Goal: Use online tool/utility: Utilize a website feature to perform a specific function

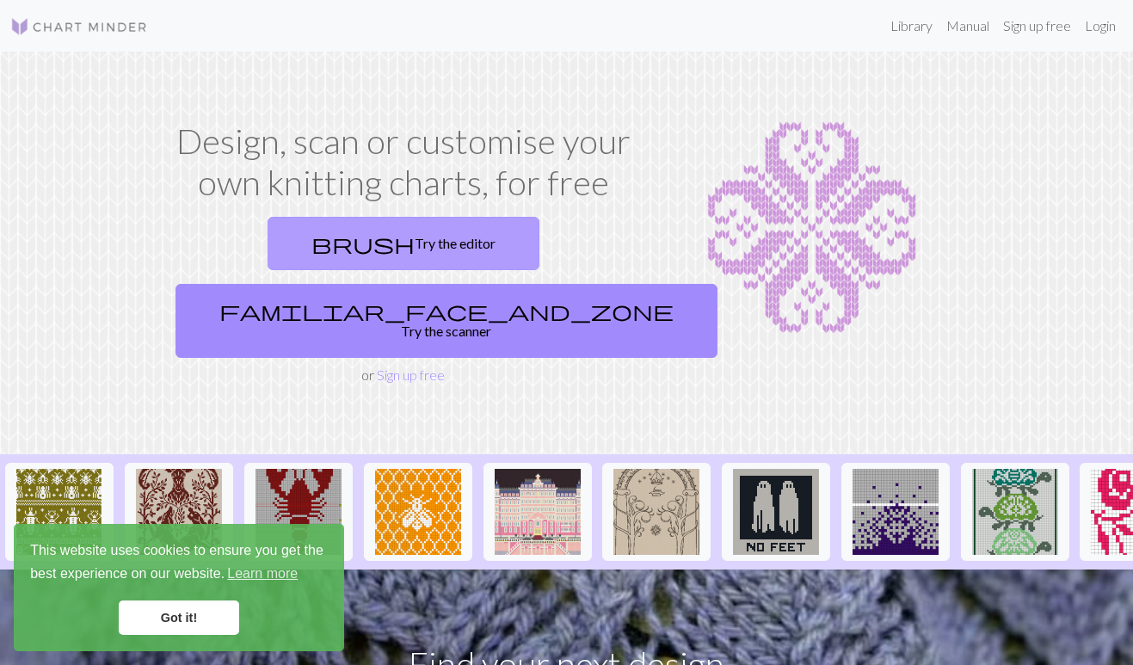
click at [313, 243] on link "brush Try the editor" at bounding box center [404, 243] width 272 height 53
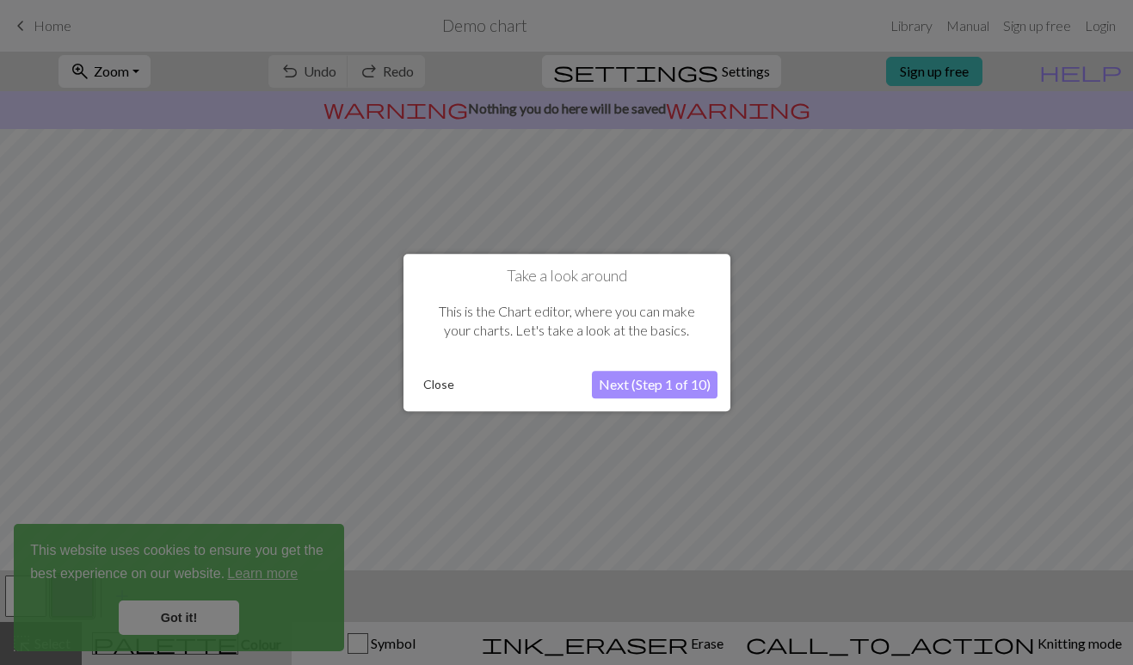
click at [443, 380] on button "Close" at bounding box center [438, 385] width 45 height 26
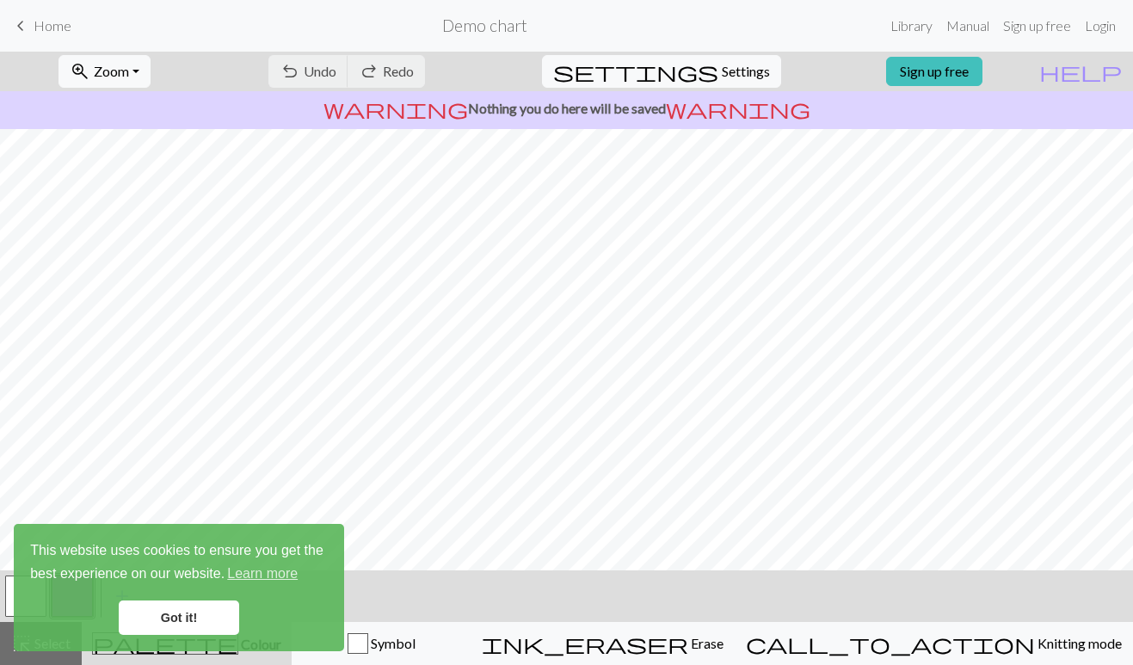
click at [179, 629] on link "Got it!" at bounding box center [179, 617] width 120 height 34
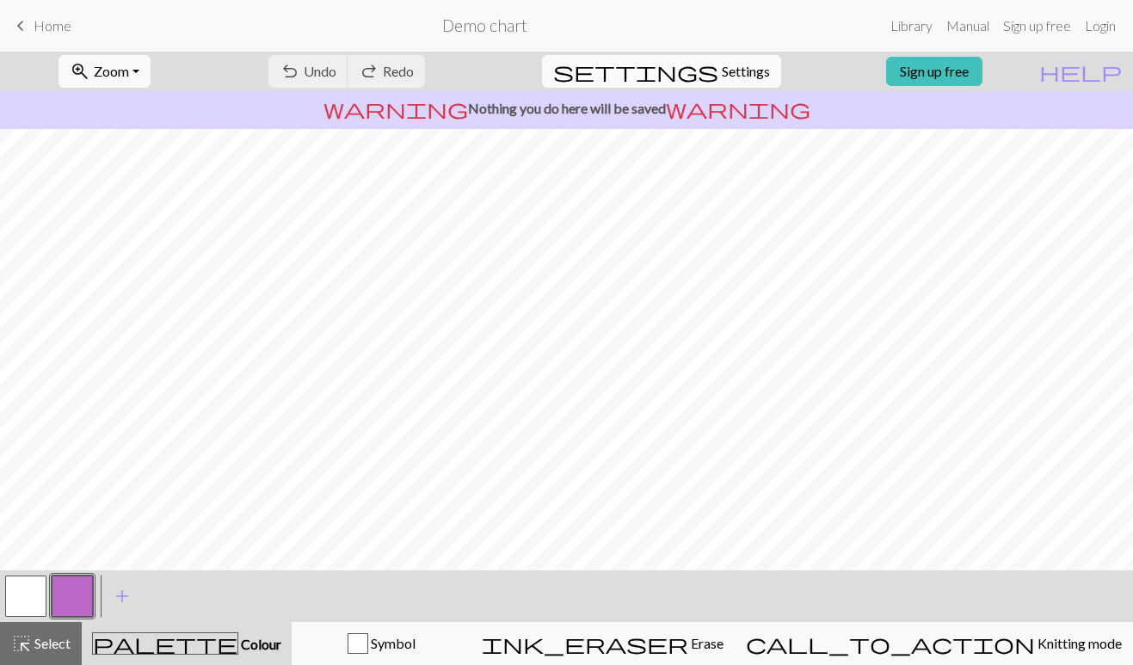
click at [723, 71] on span "Settings" at bounding box center [746, 71] width 48 height 21
select select "aran"
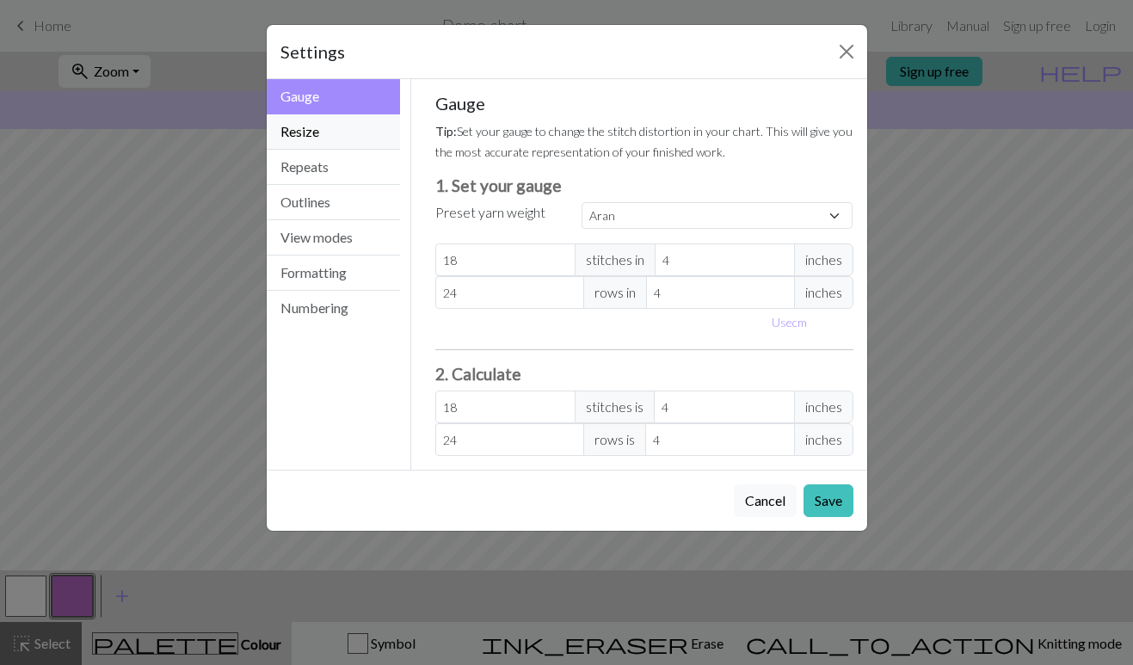
click at [329, 139] on button "Resize" at bounding box center [334, 131] width 134 height 35
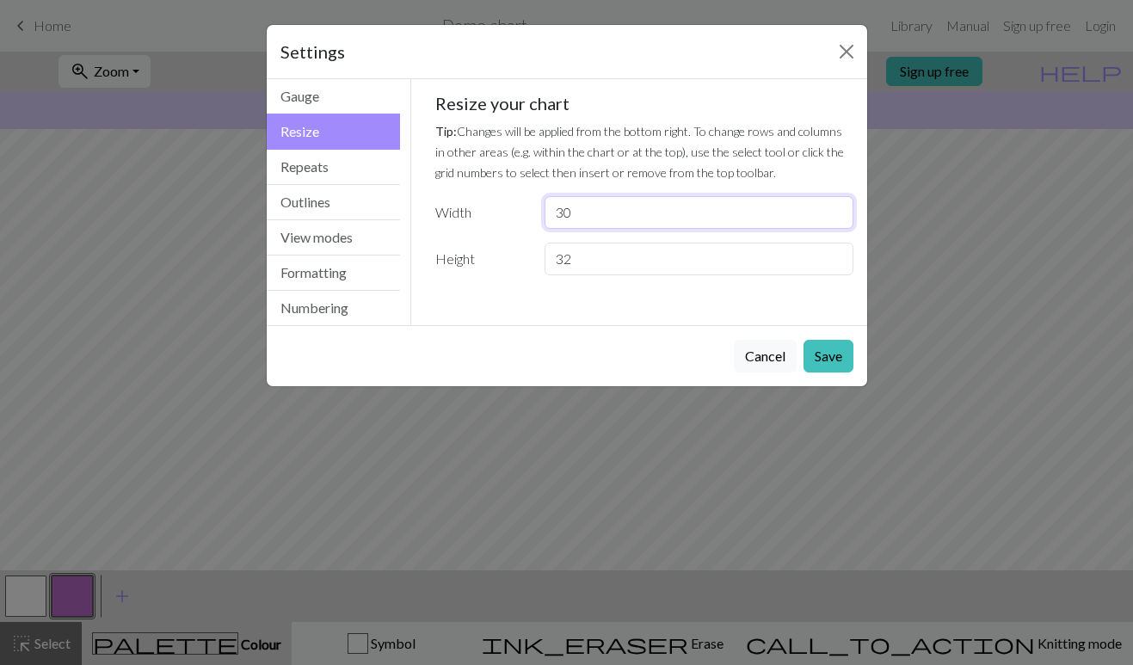
click at [582, 211] on input "30" at bounding box center [699, 212] width 308 height 33
type input "3"
type input "20"
click at [595, 265] on input "32" at bounding box center [699, 259] width 308 height 33
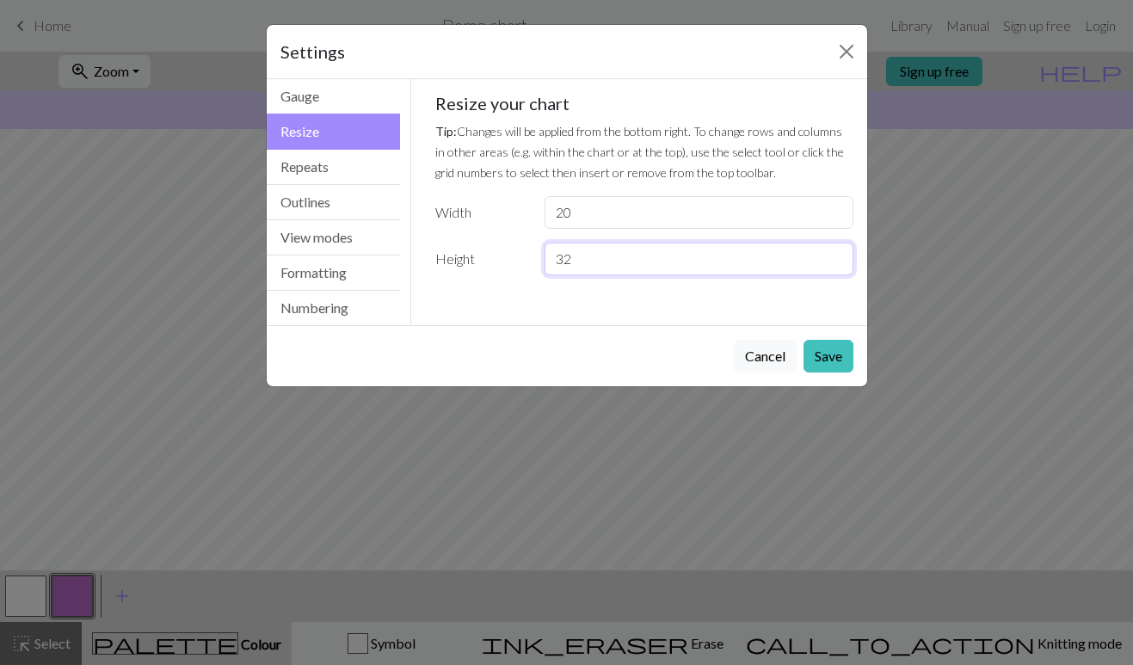
type input "3"
type input "4"
type input "40"
click at [822, 355] on button "Save" at bounding box center [828, 356] width 50 height 33
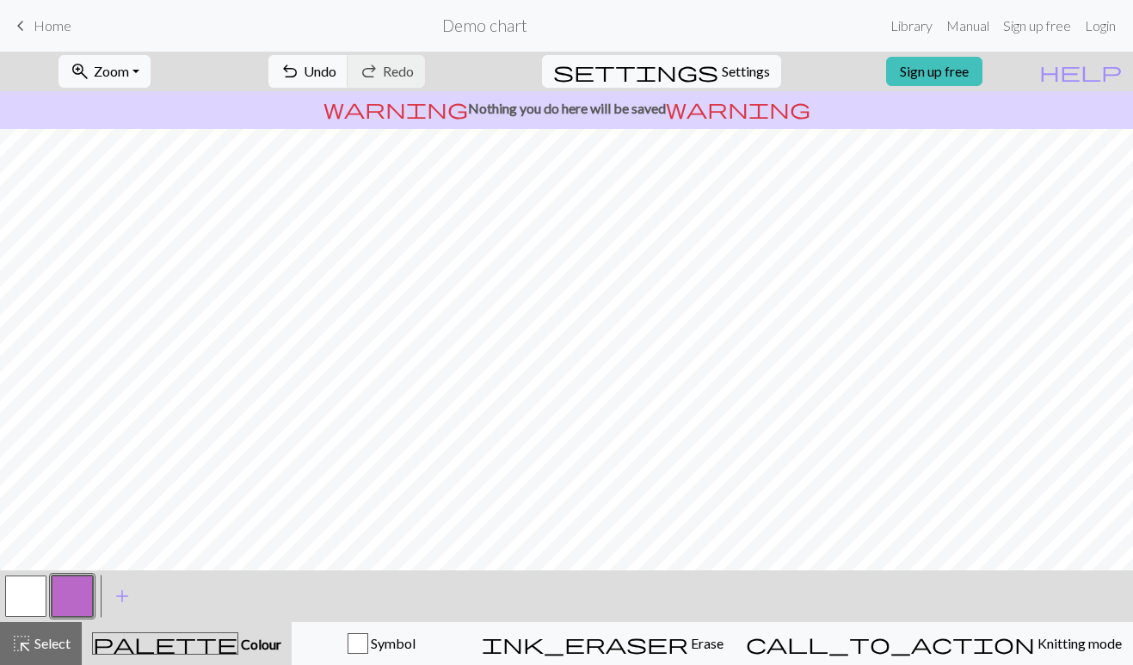
click at [63, 598] on button "button" at bounding box center [72, 595] width 41 height 41
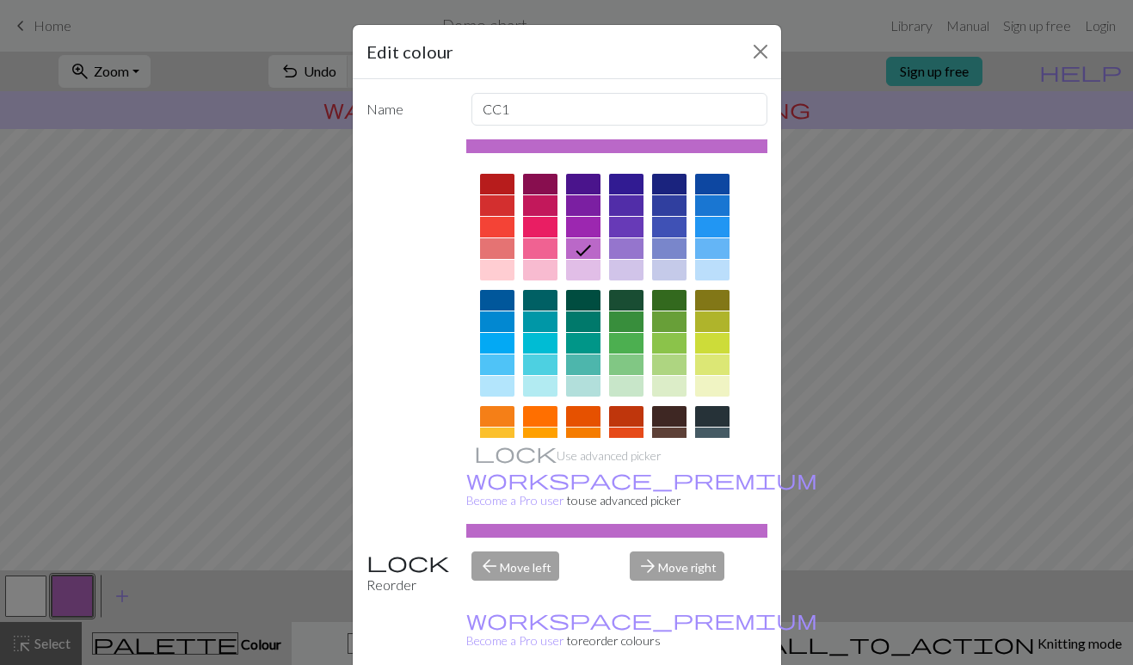
click at [671, 182] on div at bounding box center [669, 184] width 34 height 21
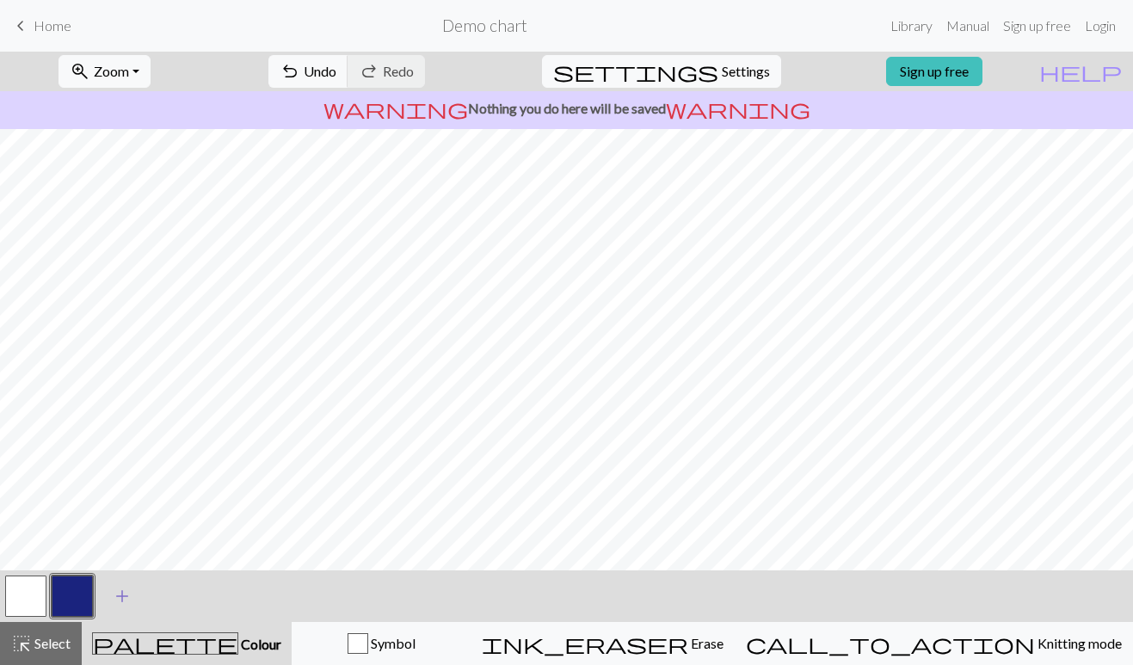
click at [115, 591] on span "add" at bounding box center [122, 596] width 21 height 24
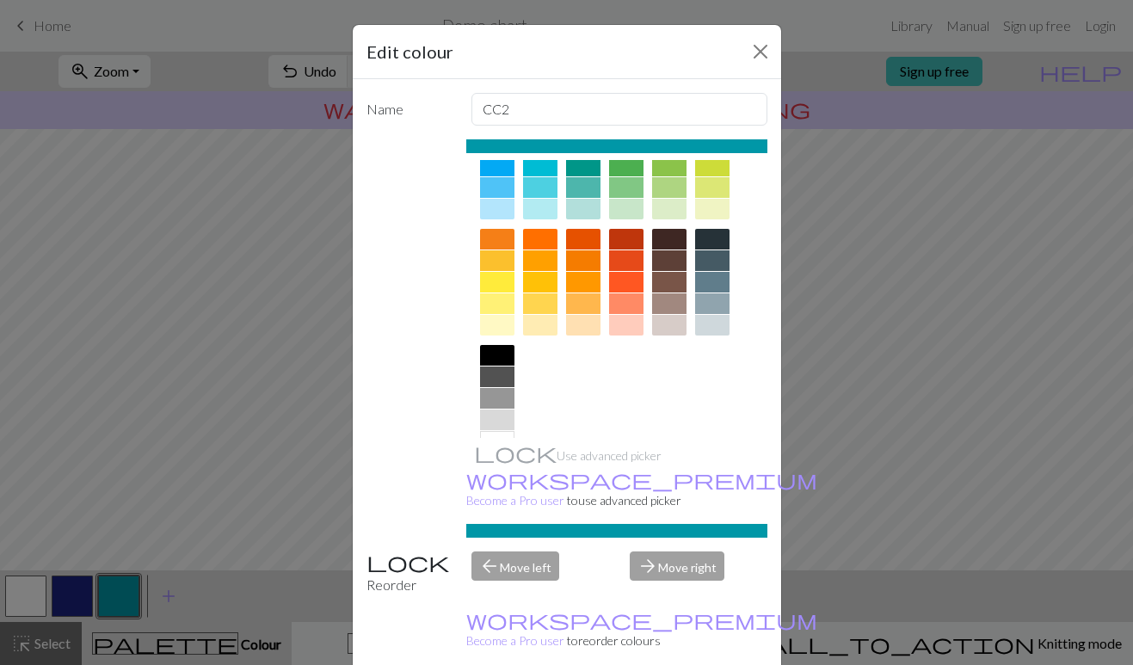
scroll to position [211, 0]
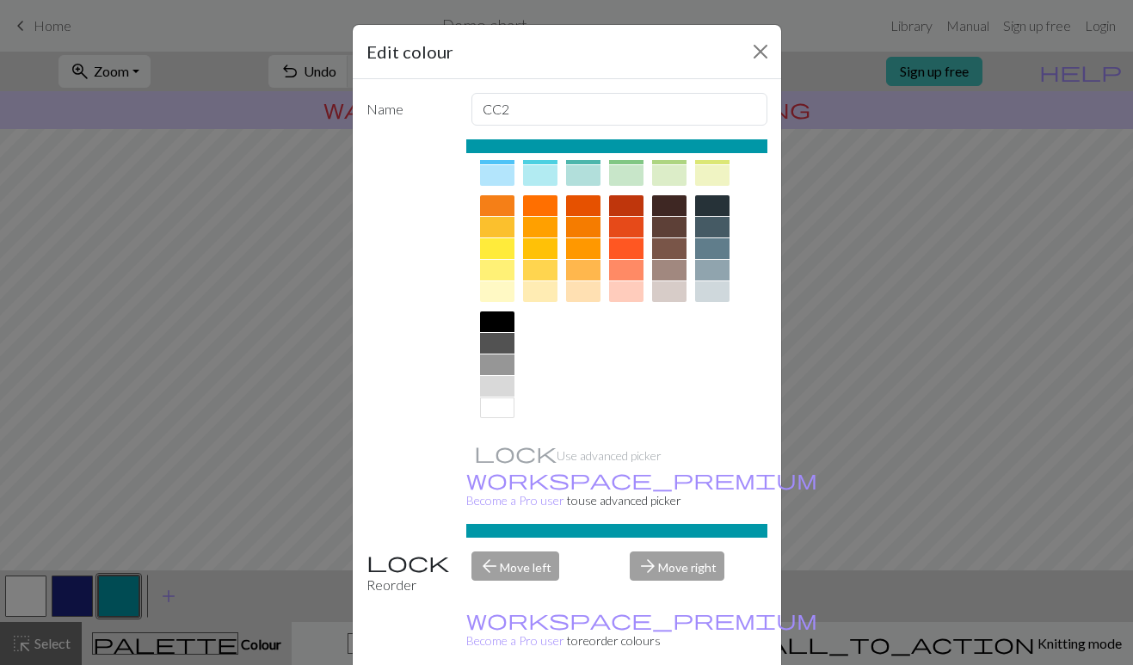
click at [503, 289] on div at bounding box center [497, 291] width 34 height 21
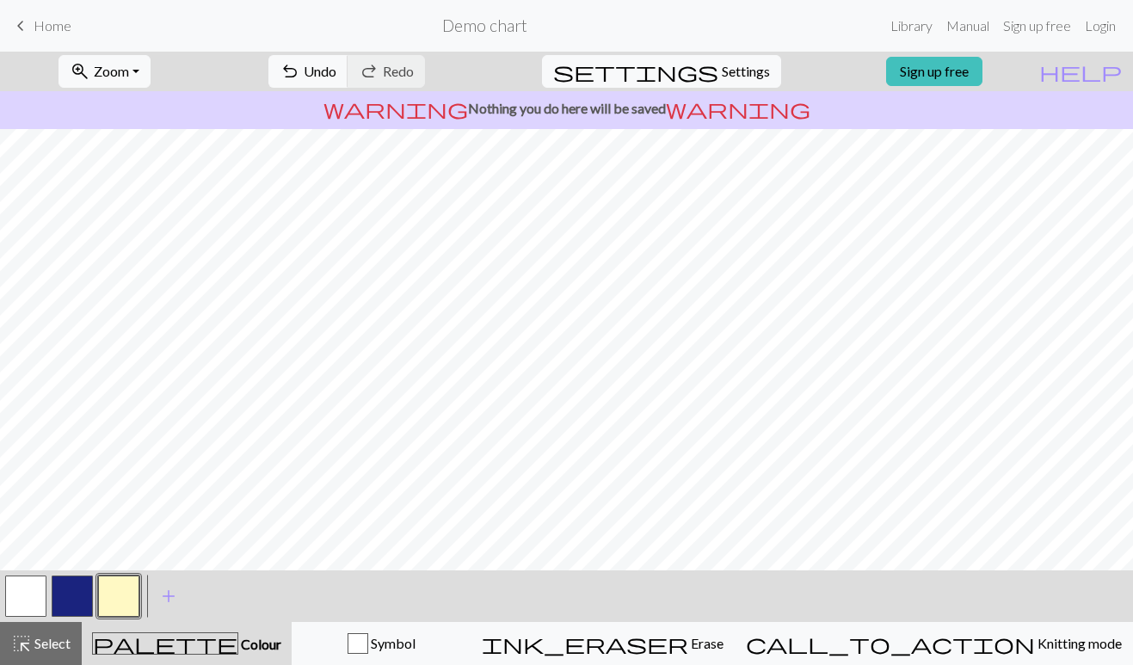
click at [40, 594] on button "button" at bounding box center [25, 595] width 41 height 41
click at [65, 589] on button "button" at bounding box center [72, 595] width 41 height 41
click at [110, 585] on button "button" at bounding box center [118, 595] width 41 height 41
click at [83, 597] on button "button" at bounding box center [72, 595] width 41 height 41
click at [123, 592] on button "button" at bounding box center [118, 595] width 41 height 41
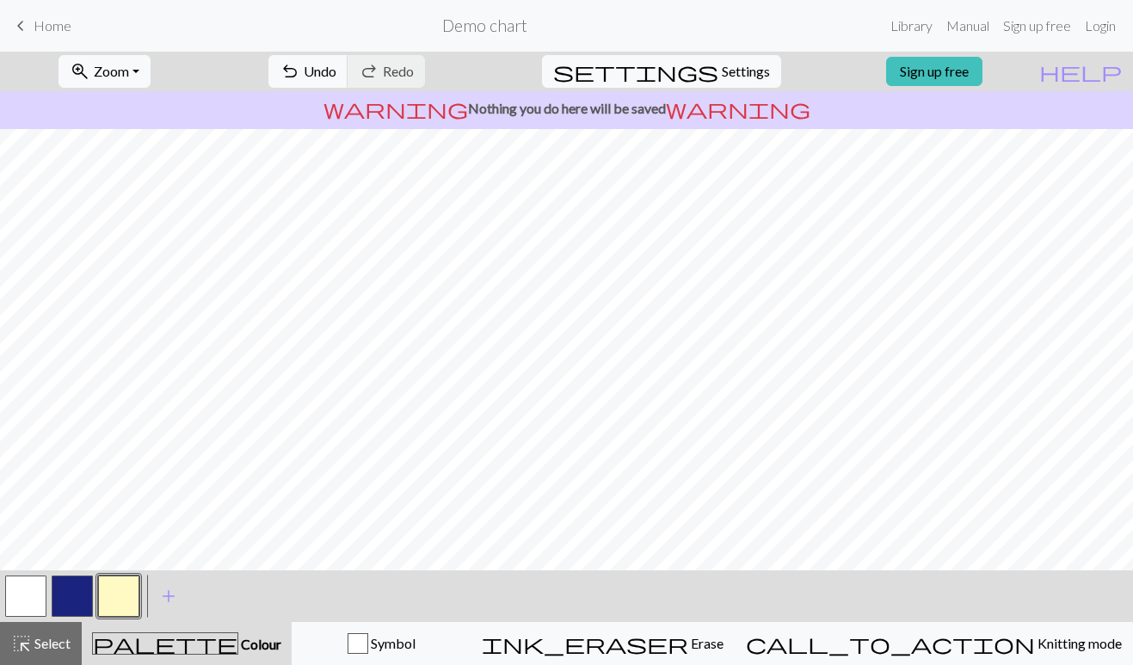
click at [77, 591] on button "button" at bounding box center [72, 595] width 41 height 41
click at [111, 578] on button "button" at bounding box center [118, 595] width 41 height 41
